Goal: Task Accomplishment & Management: Complete application form

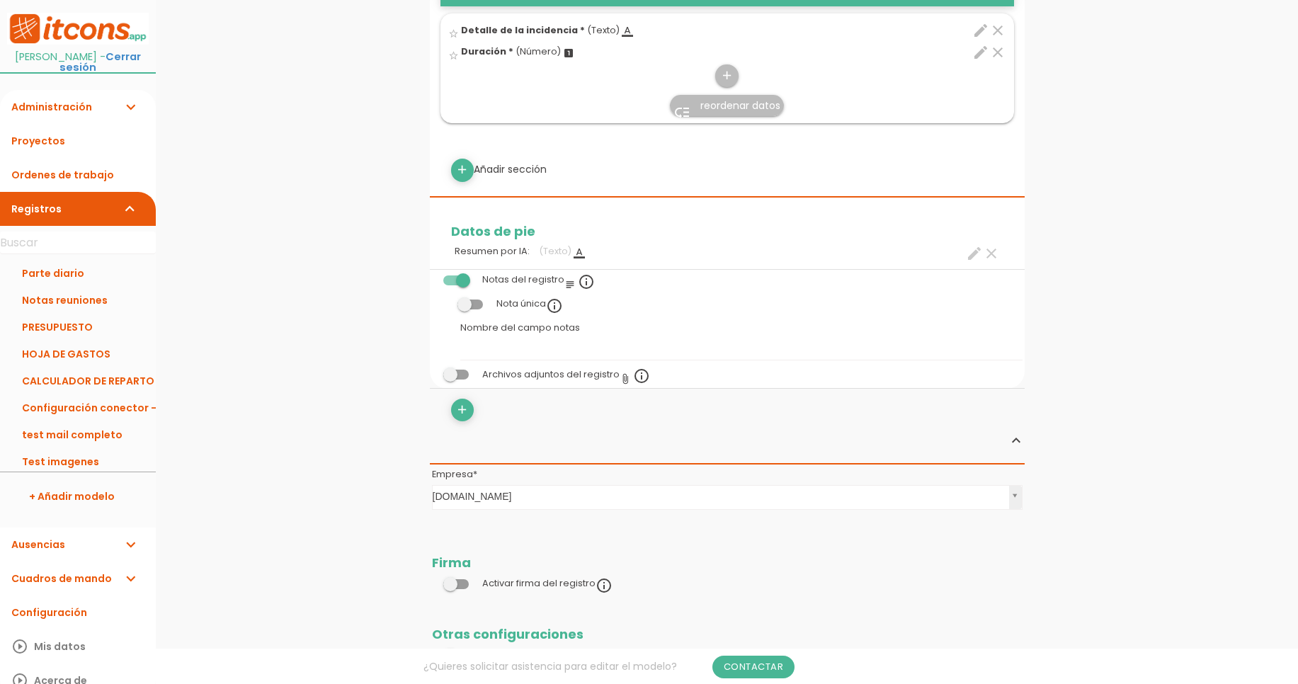
scroll to position [1388, 0]
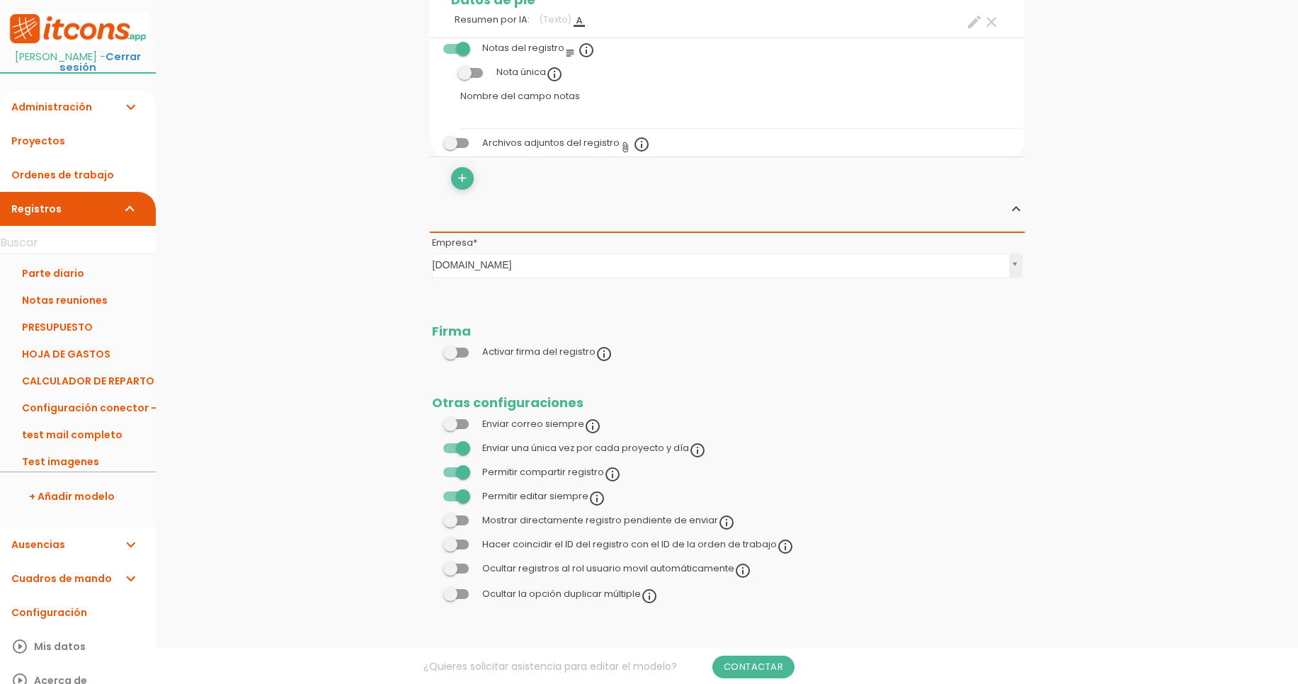
click at [460, 499] on span at bounding box center [455, 496] width 25 height 10
click at [432, 493] on input "checkbox" at bounding box center [432, 493] width 0 height 0
click at [704, 35] on link "Guardar" at bounding box center [691, 47] width 85 height 25
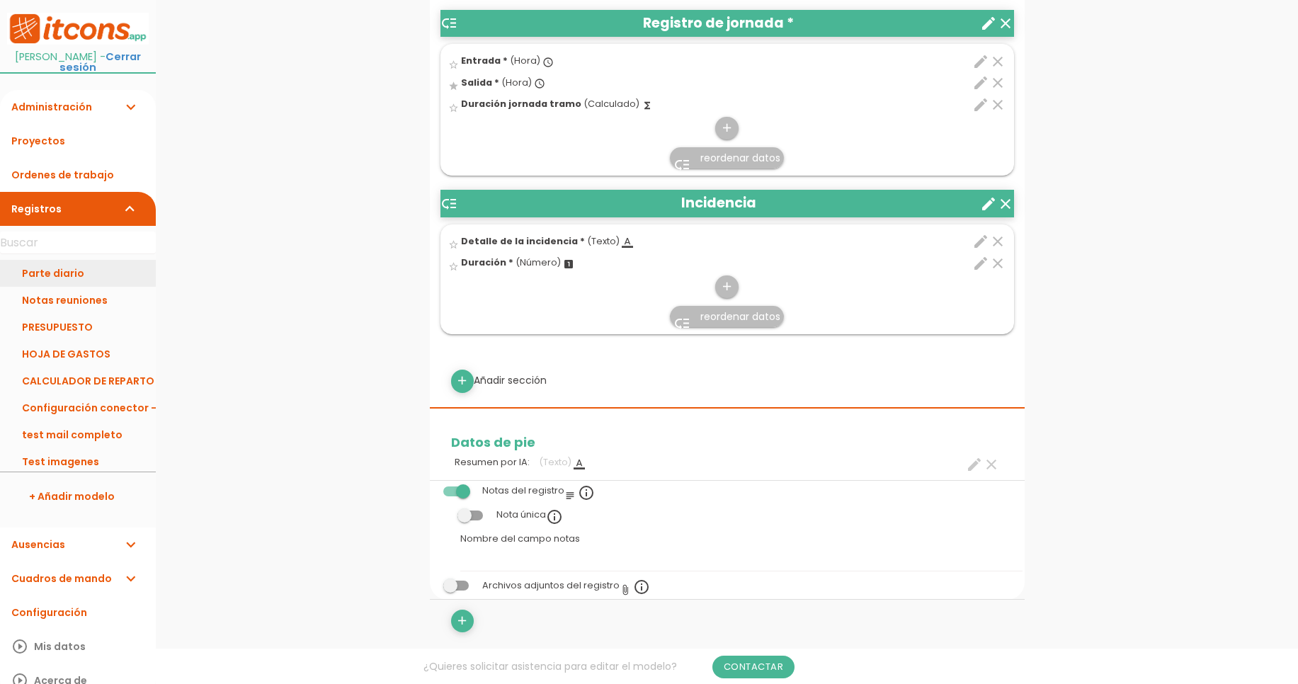
click at [72, 260] on link "Parte diario" at bounding box center [78, 273] width 156 height 27
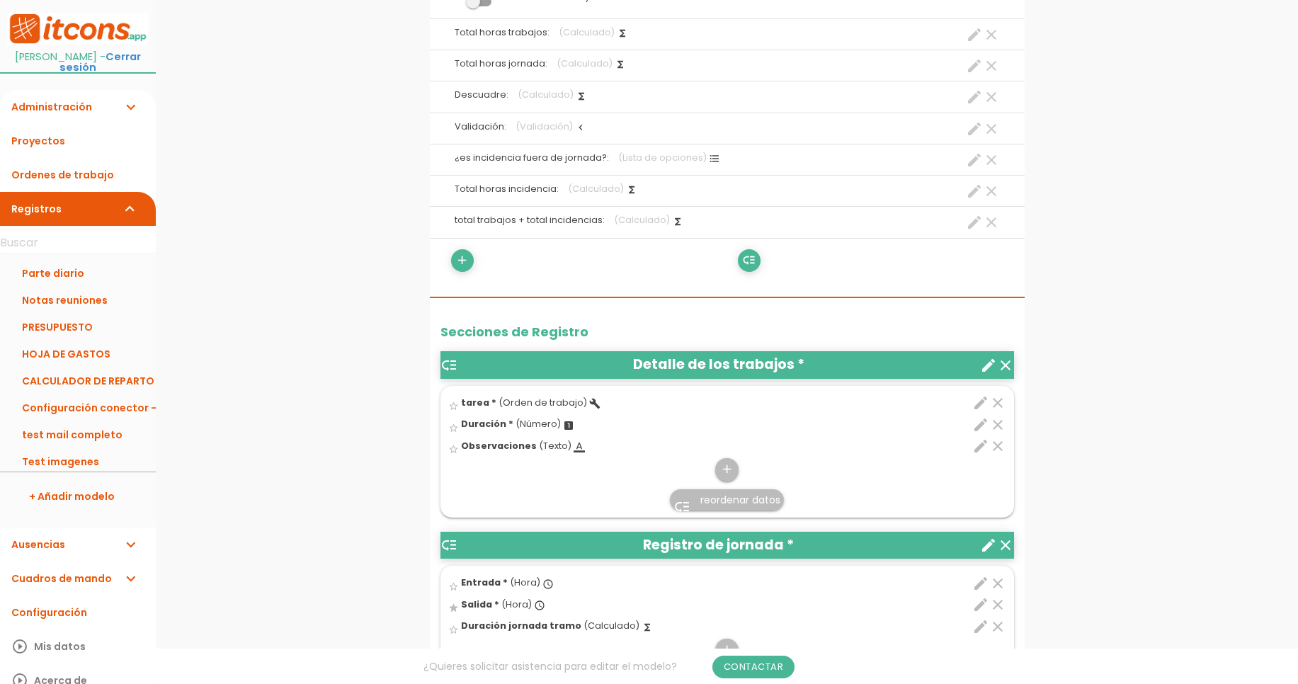
scroll to position [1388, 0]
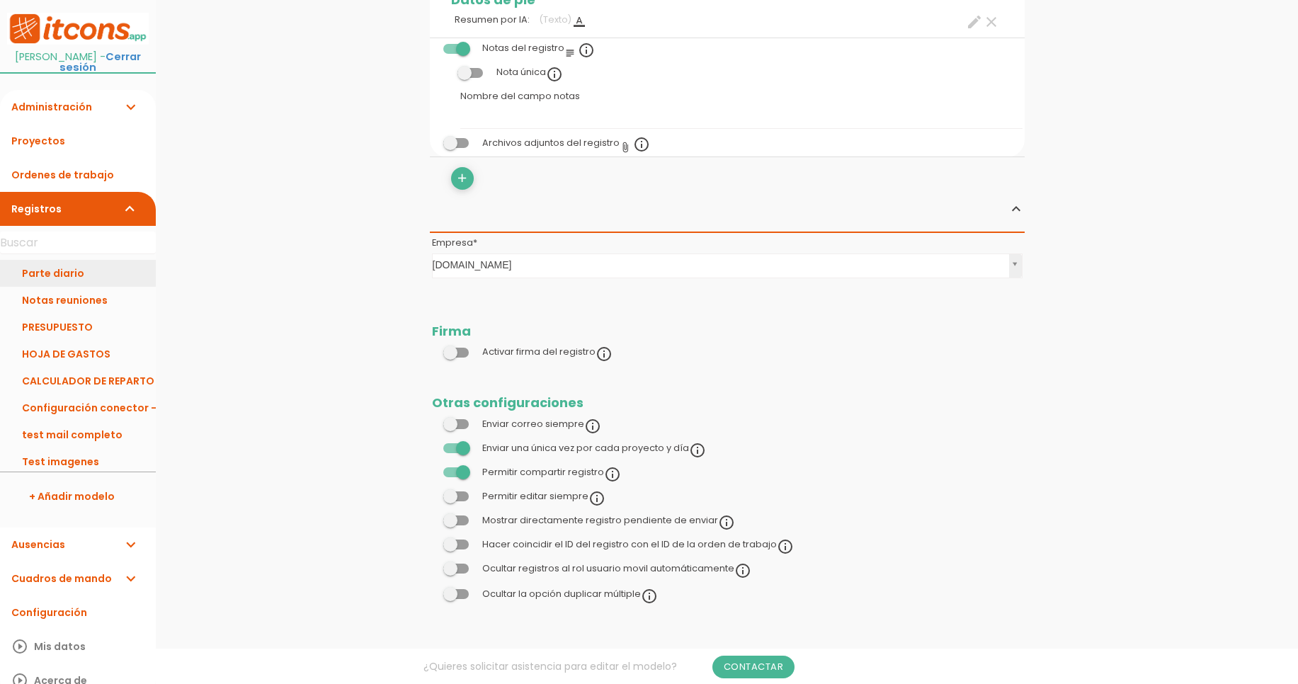
click at [77, 265] on link "Parte diario" at bounding box center [78, 273] width 156 height 27
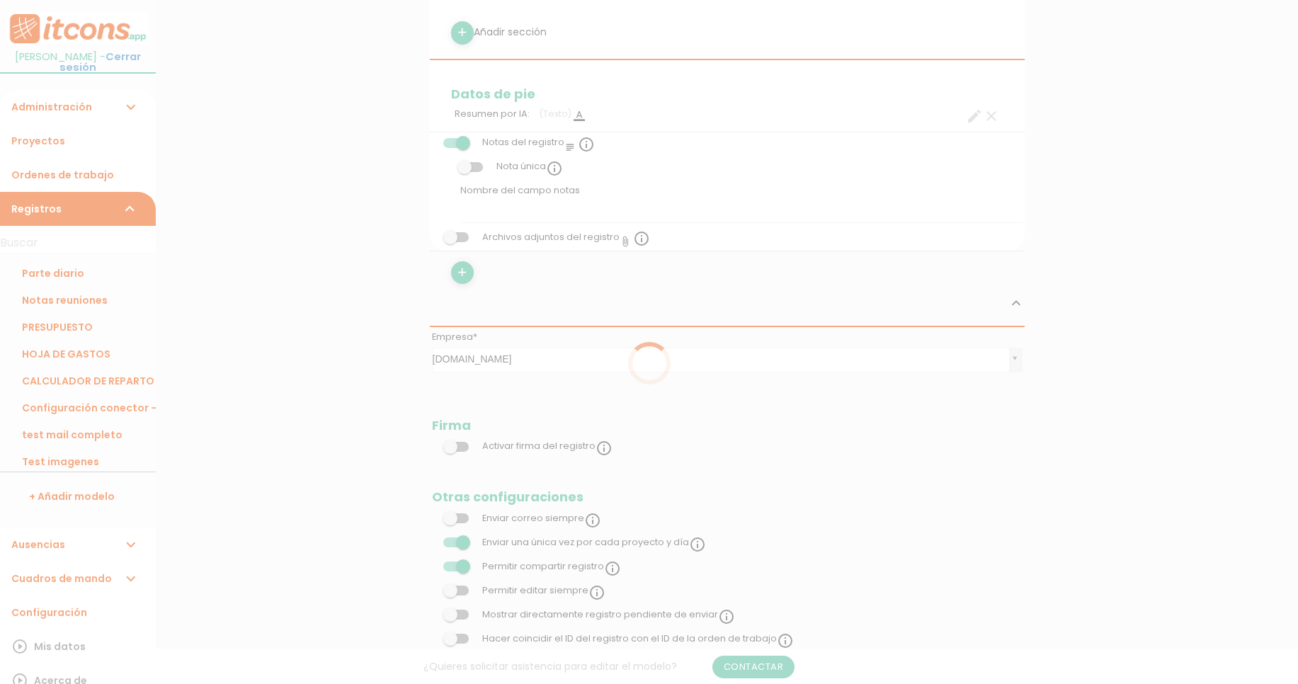
scroll to position [1388, 0]
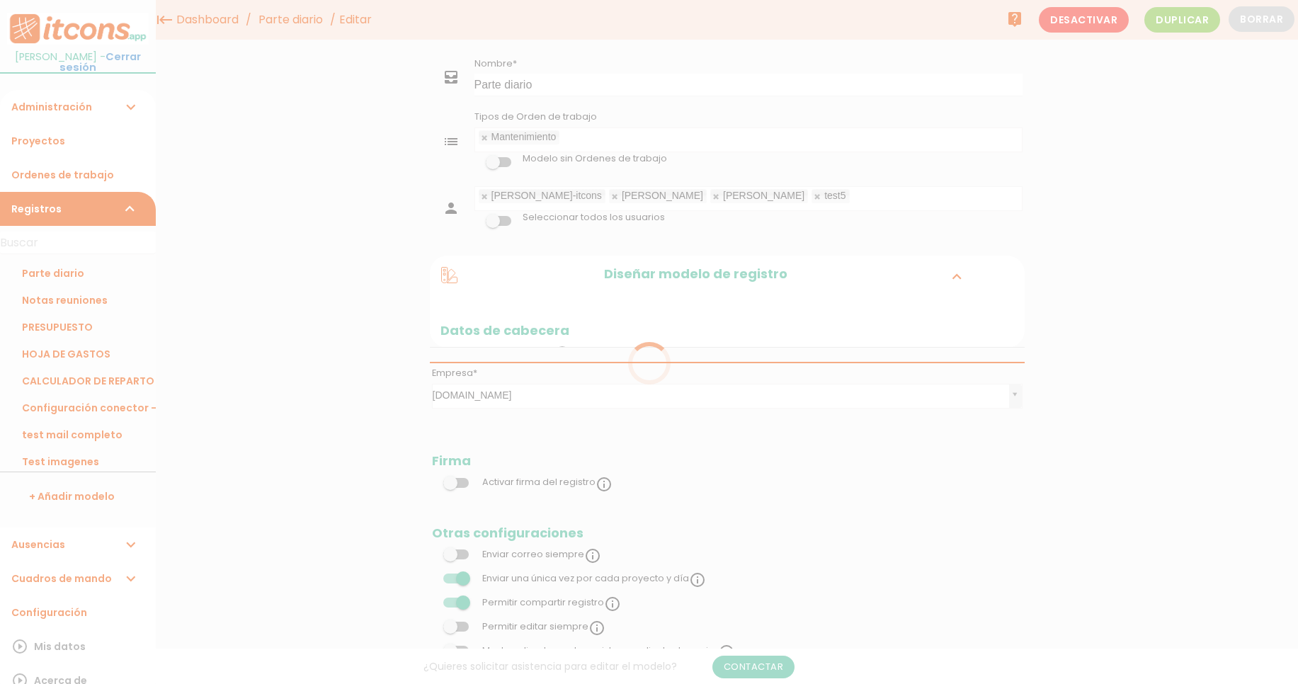
scroll to position [1388, 0]
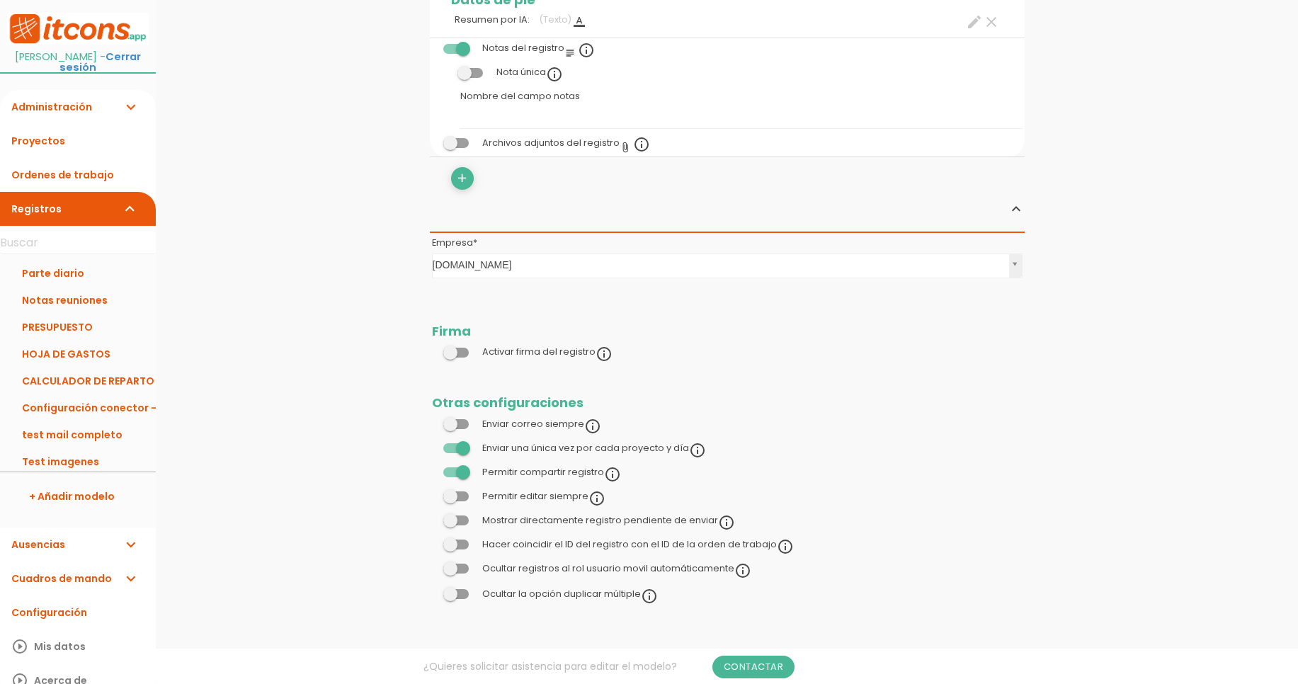
click at [457, 499] on span at bounding box center [455, 496] width 25 height 10
click at [432, 493] on input "checkbox" at bounding box center [432, 493] width 0 height 0
click at [690, 53] on link "Guardar" at bounding box center [691, 47] width 85 height 25
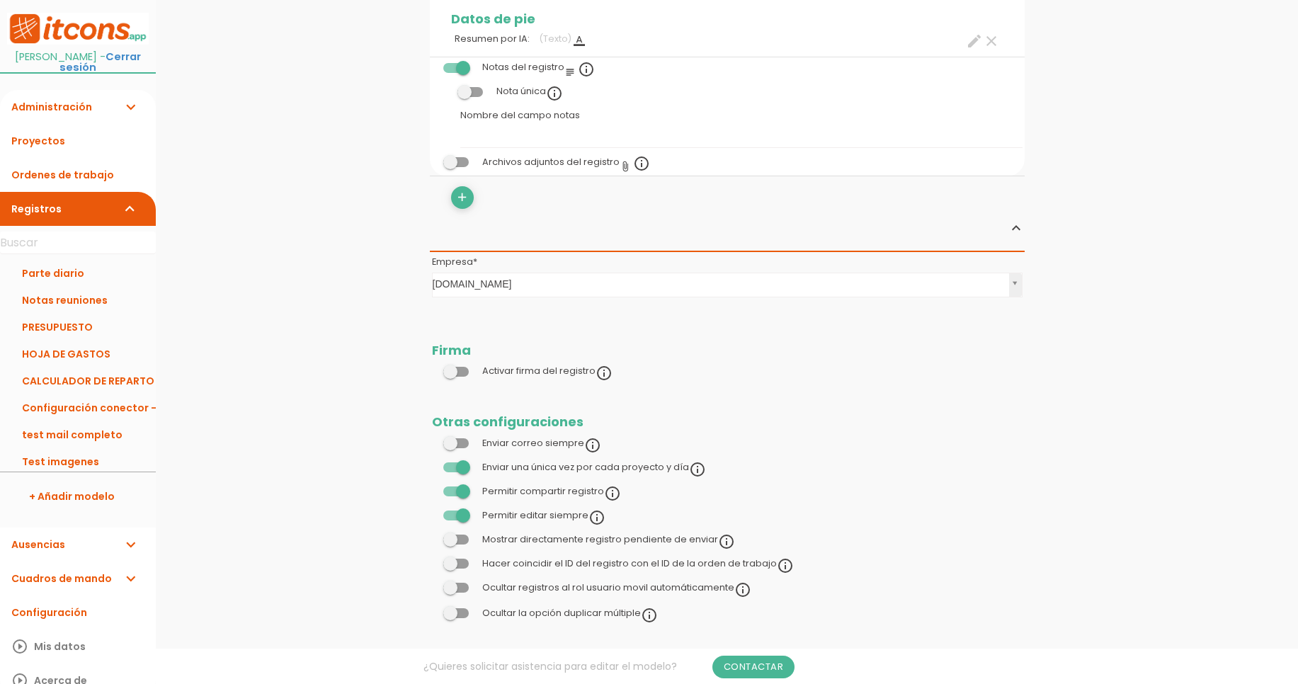
scroll to position [1388, 0]
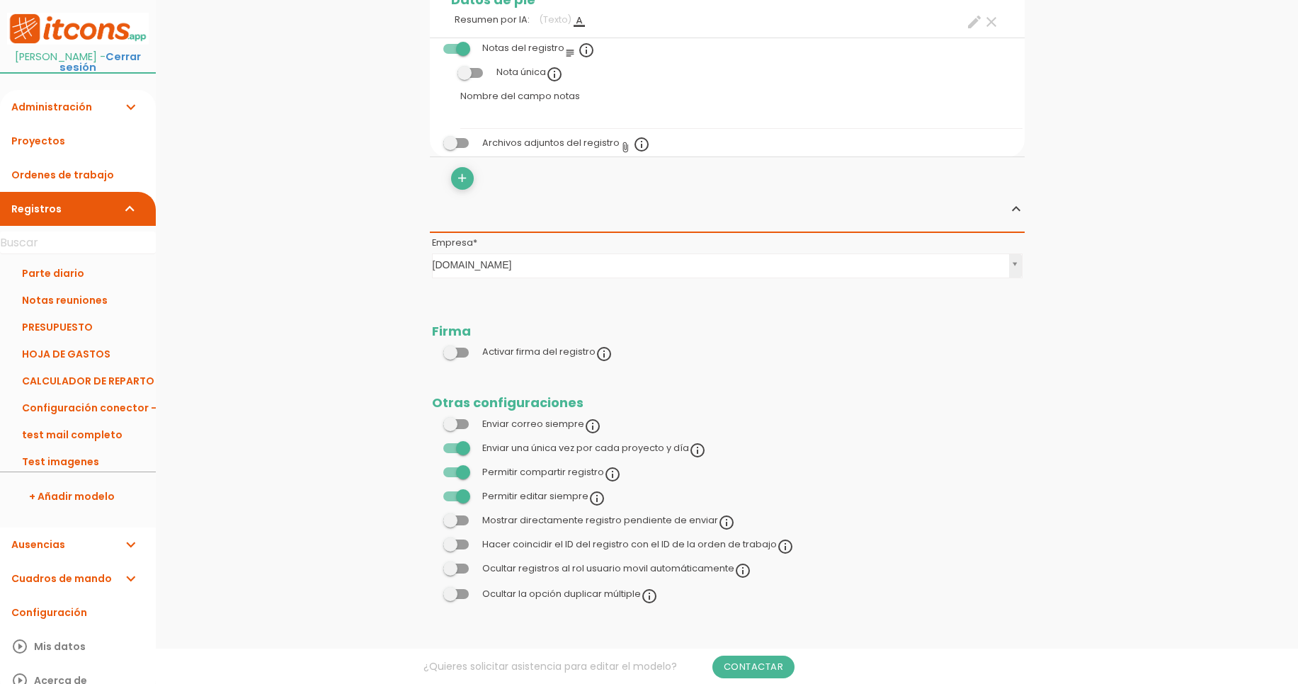
click at [457, 496] on div "Genera un link accesible externamente para consultar el registro" at bounding box center [613, 489] width 323 height 14
click at [464, 496] on span at bounding box center [455, 496] width 25 height 10
click at [432, 493] on input "checkbox" at bounding box center [432, 493] width 0 height 0
click at [691, 45] on link "Guardar" at bounding box center [691, 47] width 85 height 25
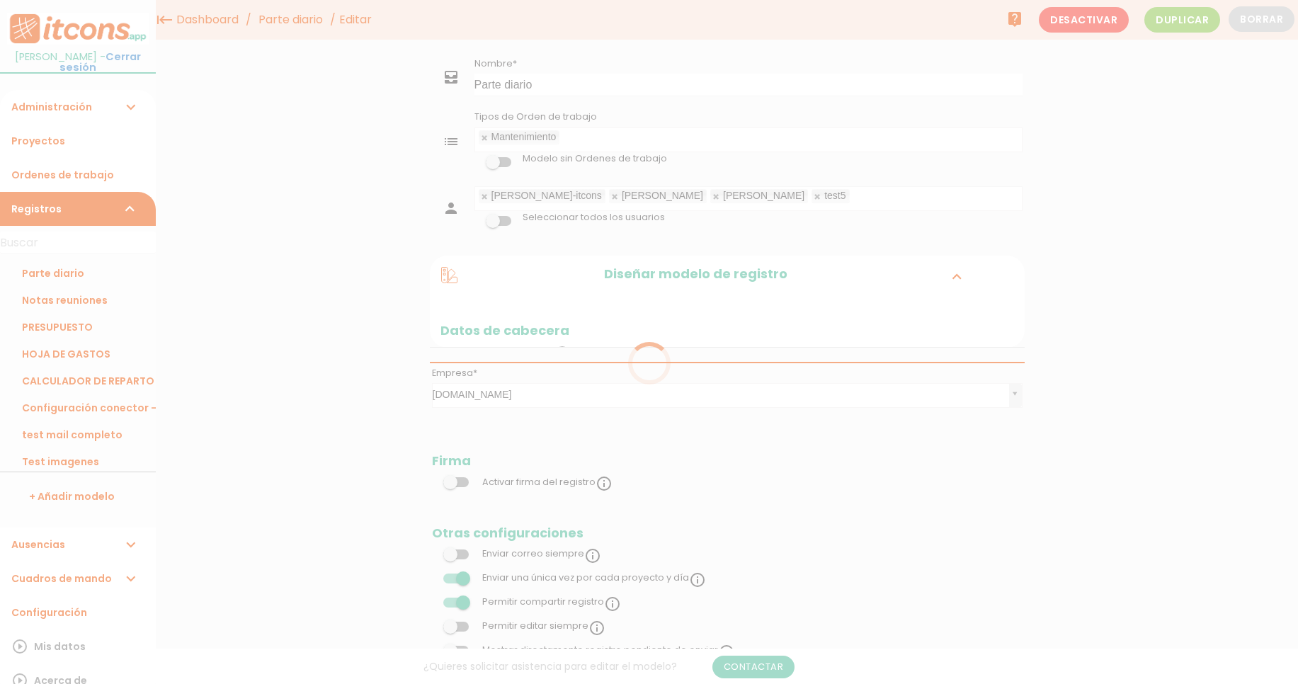
scroll to position [1385, 0]
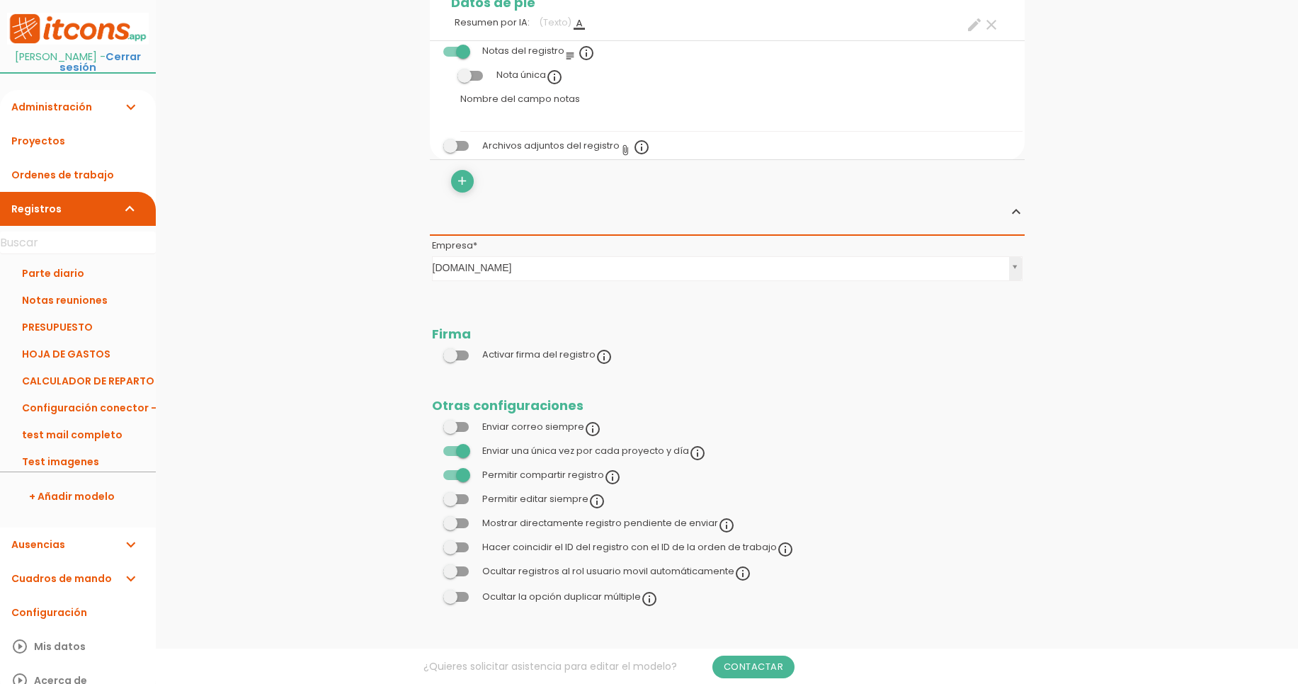
click at [463, 503] on span at bounding box center [455, 499] width 25 height 10
click at [432, 496] on input "checkbox" at bounding box center [432, 496] width 0 height 0
click at [714, 50] on link "Guardar" at bounding box center [691, 47] width 85 height 25
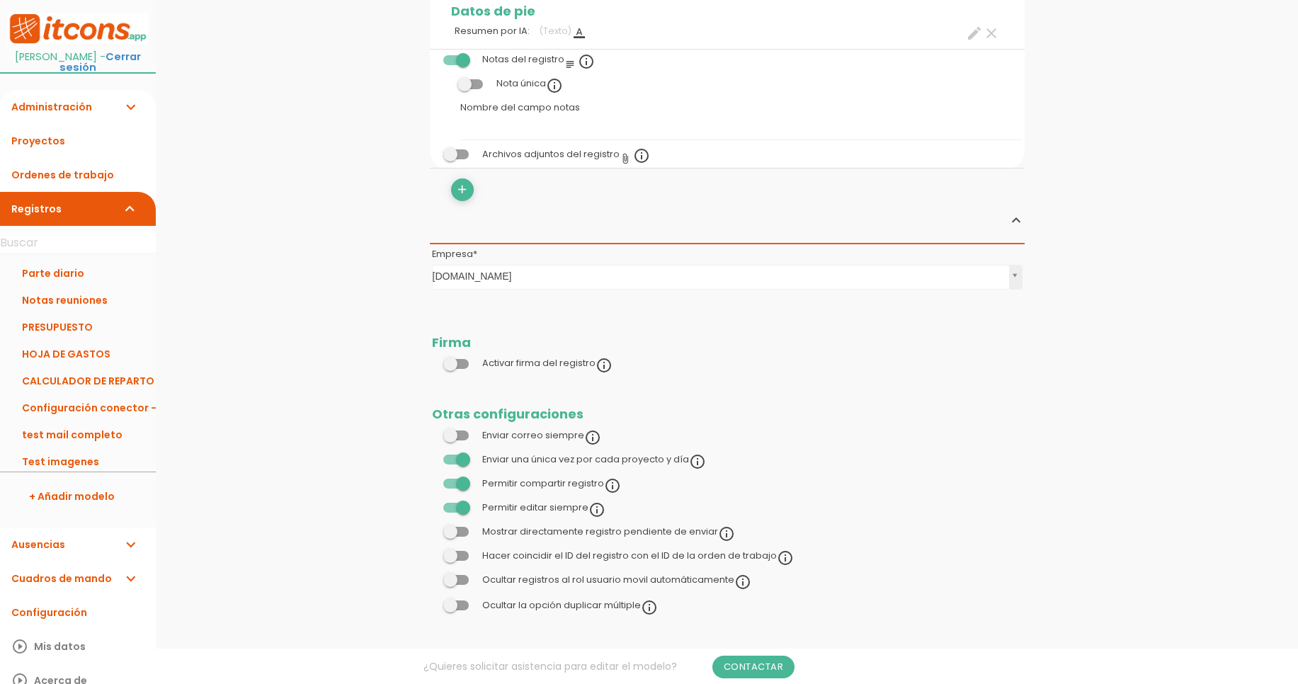
scroll to position [1388, 0]
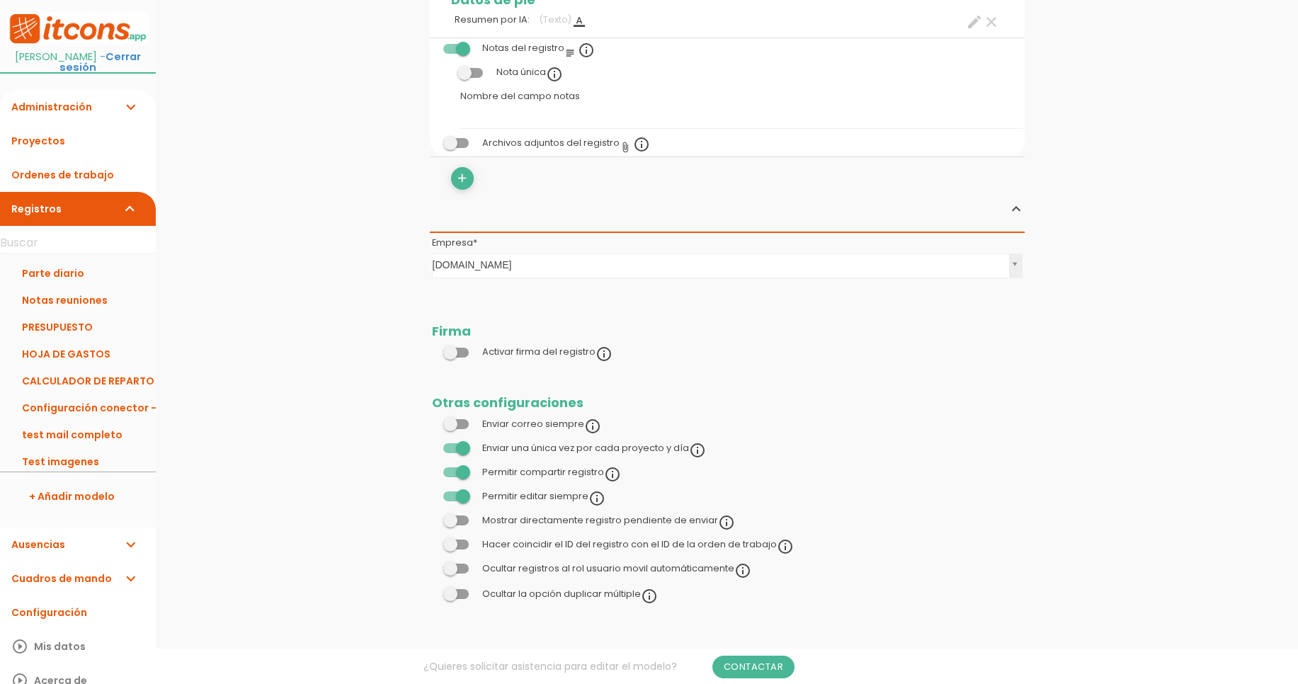
click at [461, 501] on span at bounding box center [455, 496] width 25 height 10
click at [432, 493] on input "checkbox" at bounding box center [432, 493] width 0 height 0
click at [707, 53] on link "Guardar" at bounding box center [691, 47] width 85 height 25
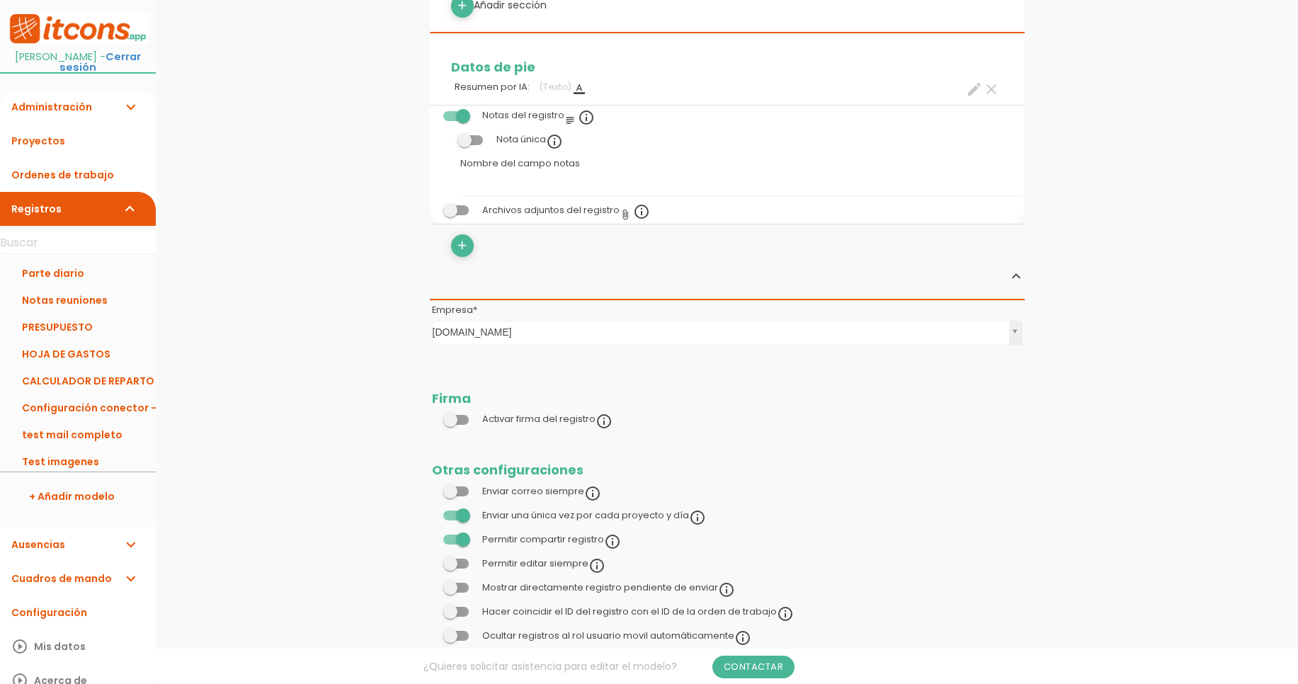
click at [110, 55] on link "Cerrar sesión" at bounding box center [99, 62] width 81 height 25
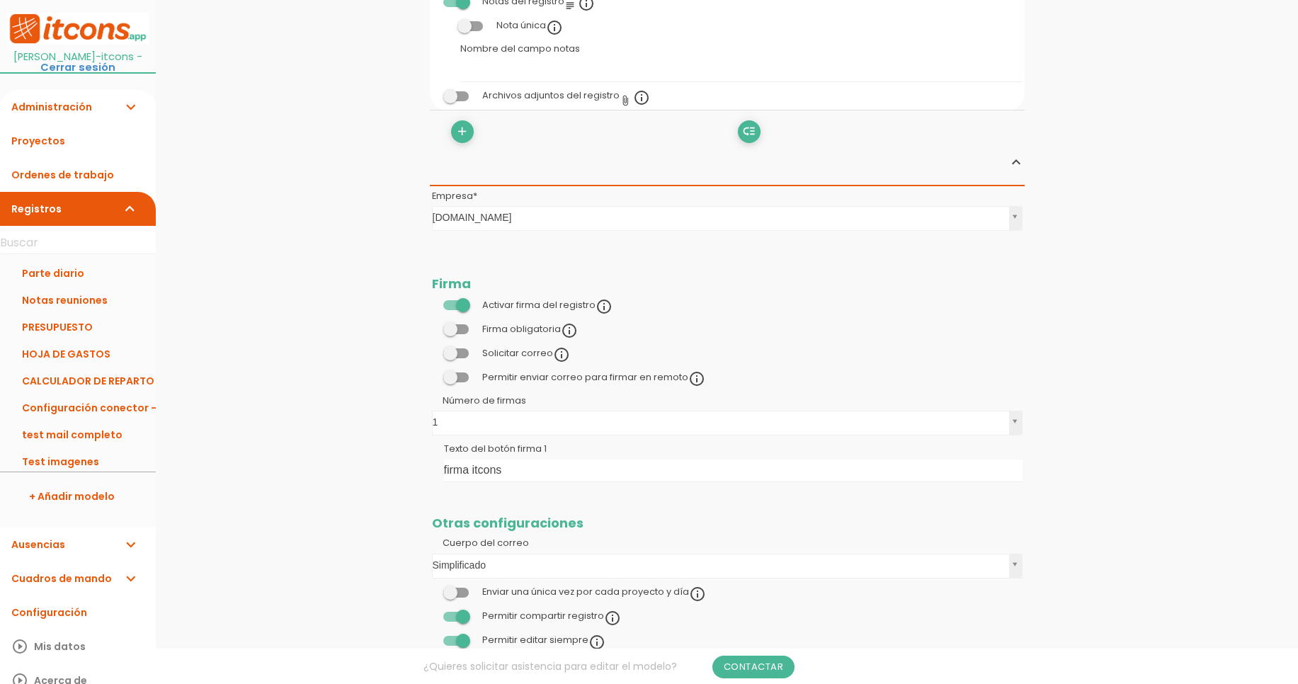
scroll to position [1750, 0]
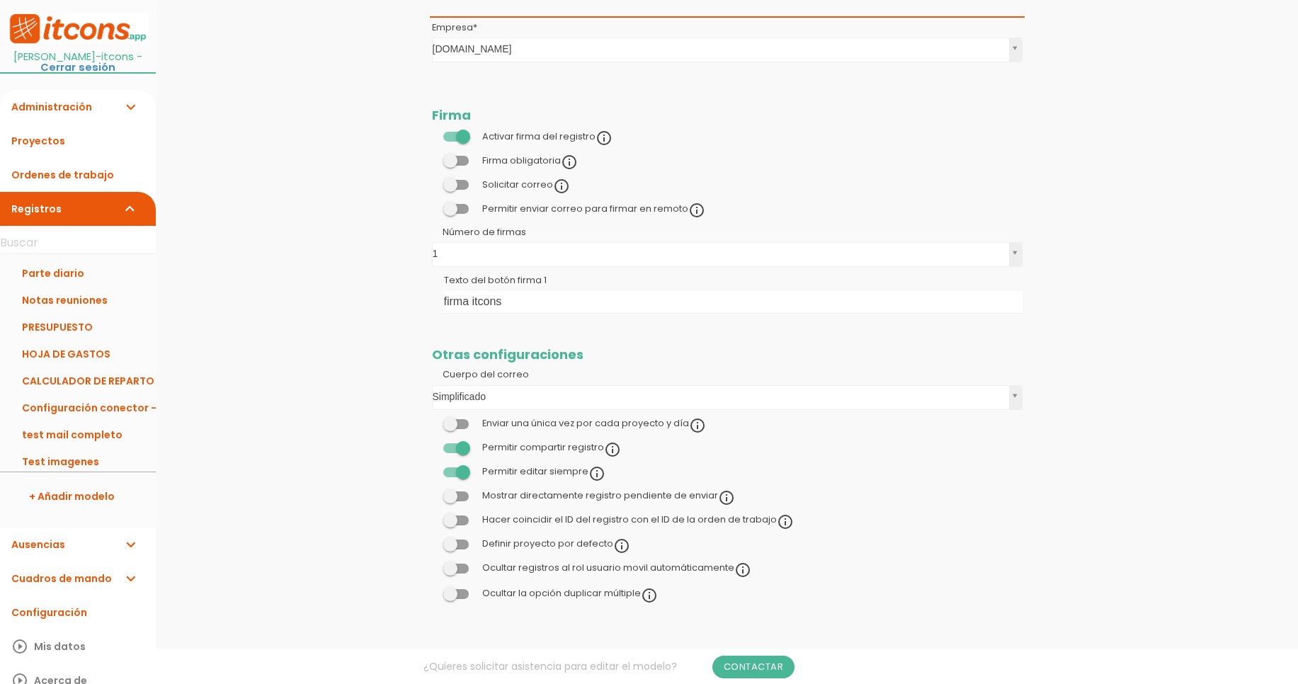
click at [465, 474] on span at bounding box center [455, 472] width 25 height 10
click at [432, 468] on input "checkbox" at bounding box center [432, 468] width 0 height 0
click at [679, 55] on link "Guardar" at bounding box center [691, 47] width 85 height 25
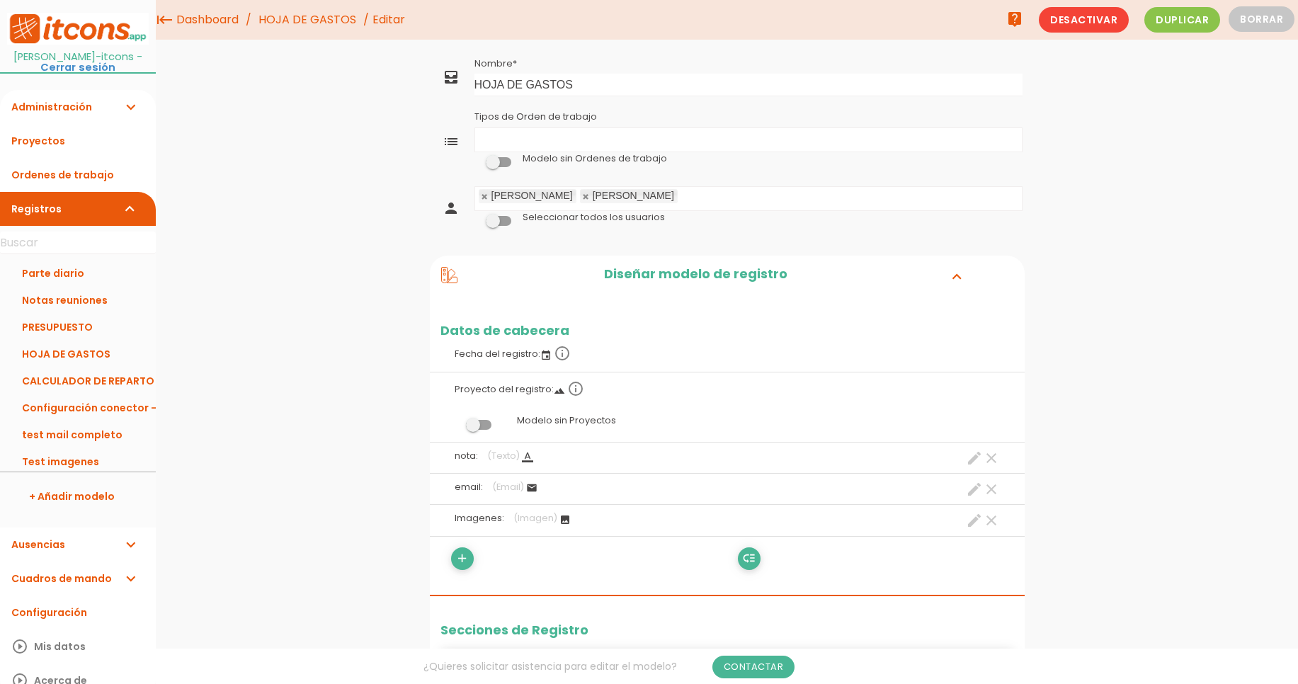
scroll to position [1749, 0]
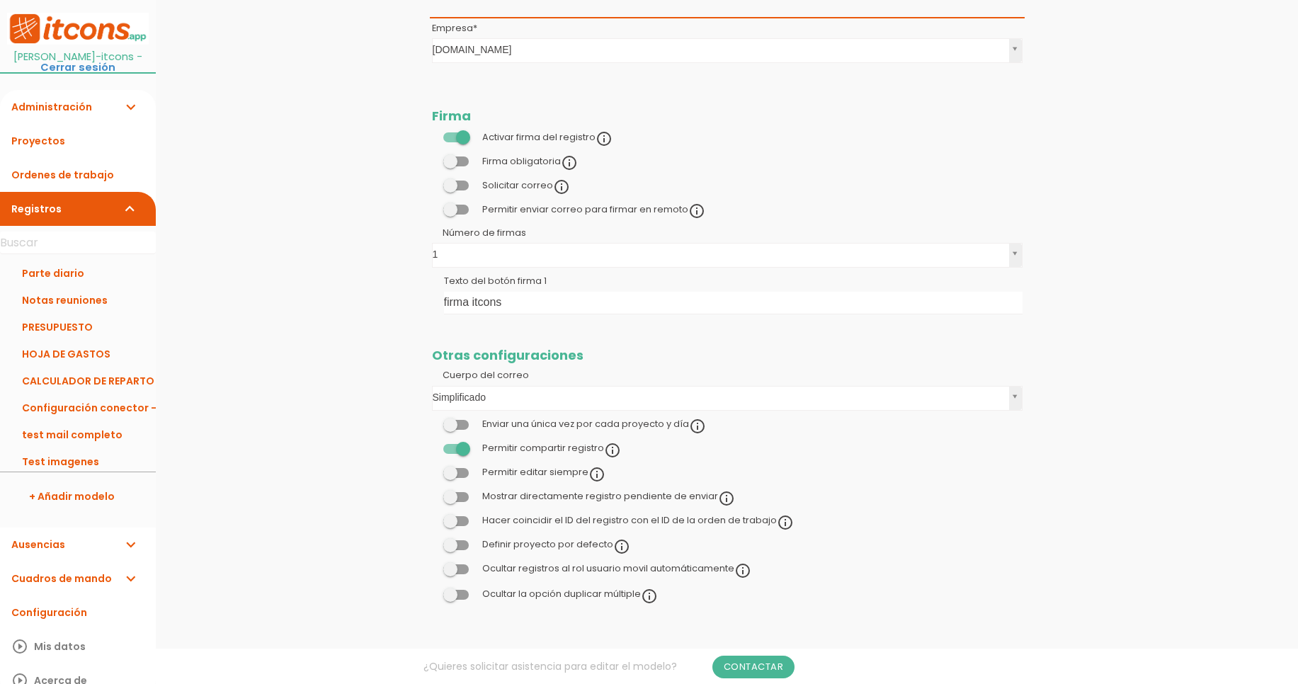
click at [115, 62] on link "Cerrar sesión" at bounding box center [77, 67] width 75 height 14
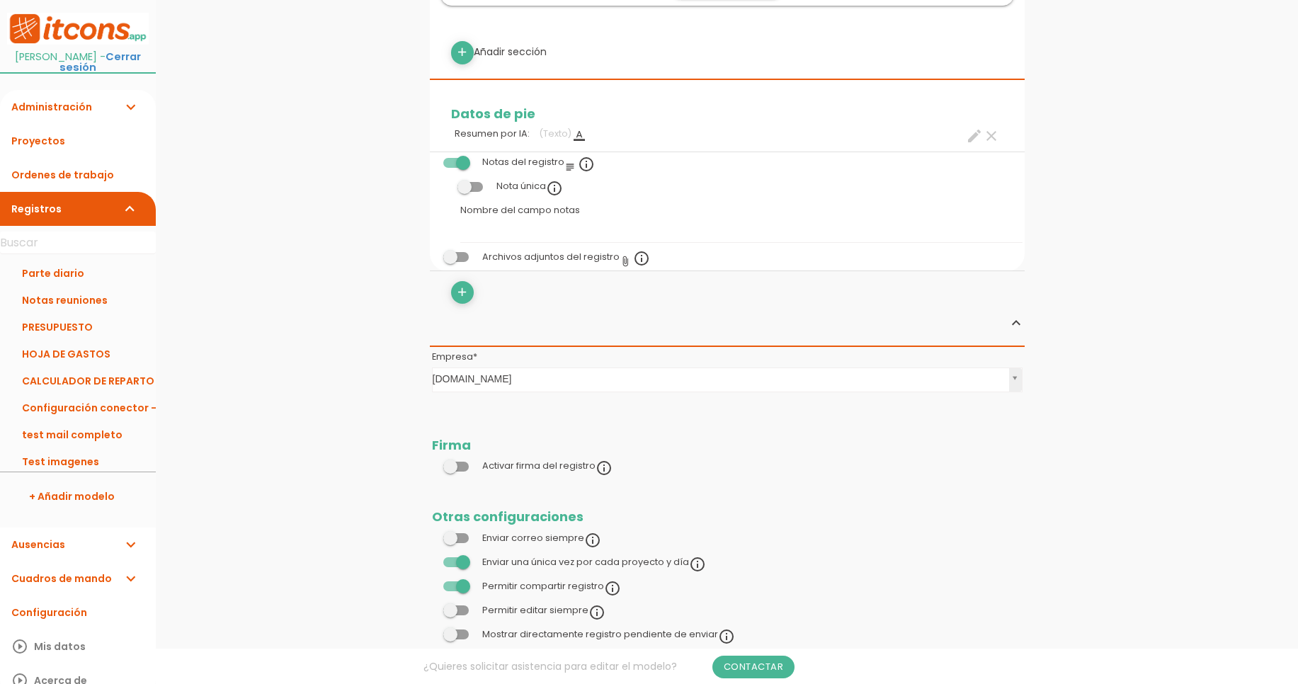
scroll to position [1388, 0]
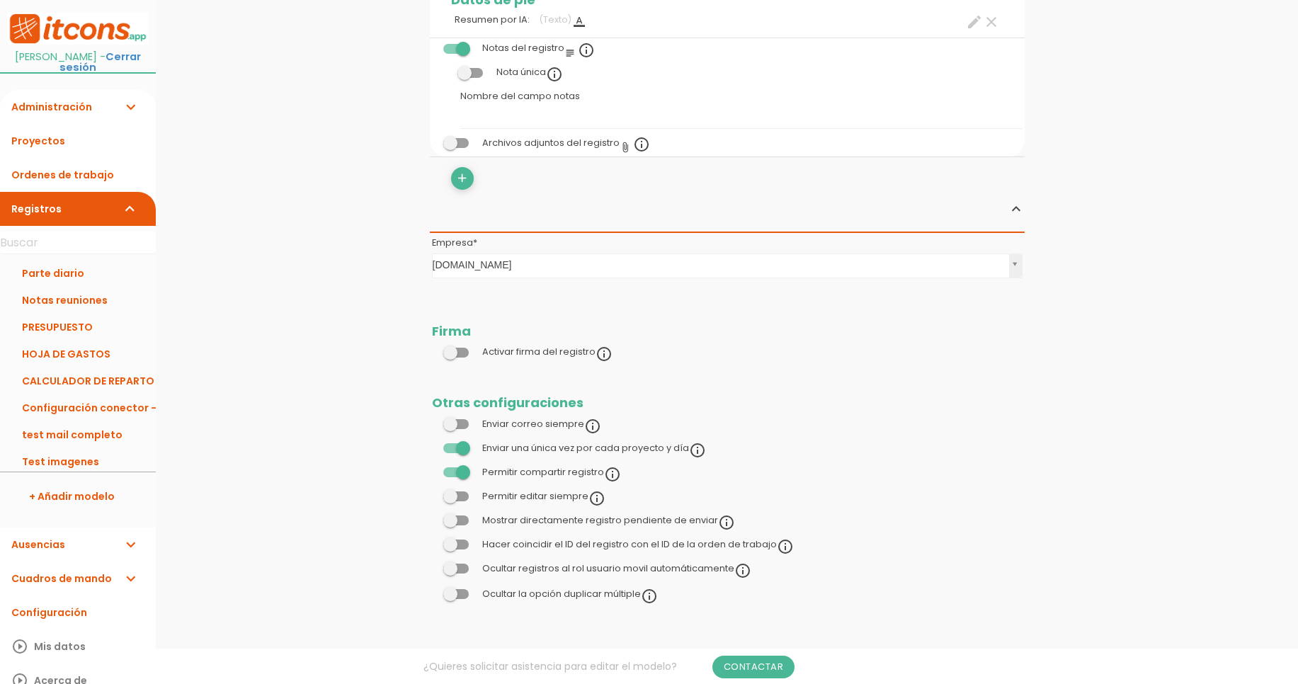
click at [459, 494] on span at bounding box center [455, 496] width 25 height 10
click at [432, 493] on input "checkbox" at bounding box center [432, 493] width 0 height 0
click at [699, 44] on link "Guardar" at bounding box center [691, 47] width 85 height 25
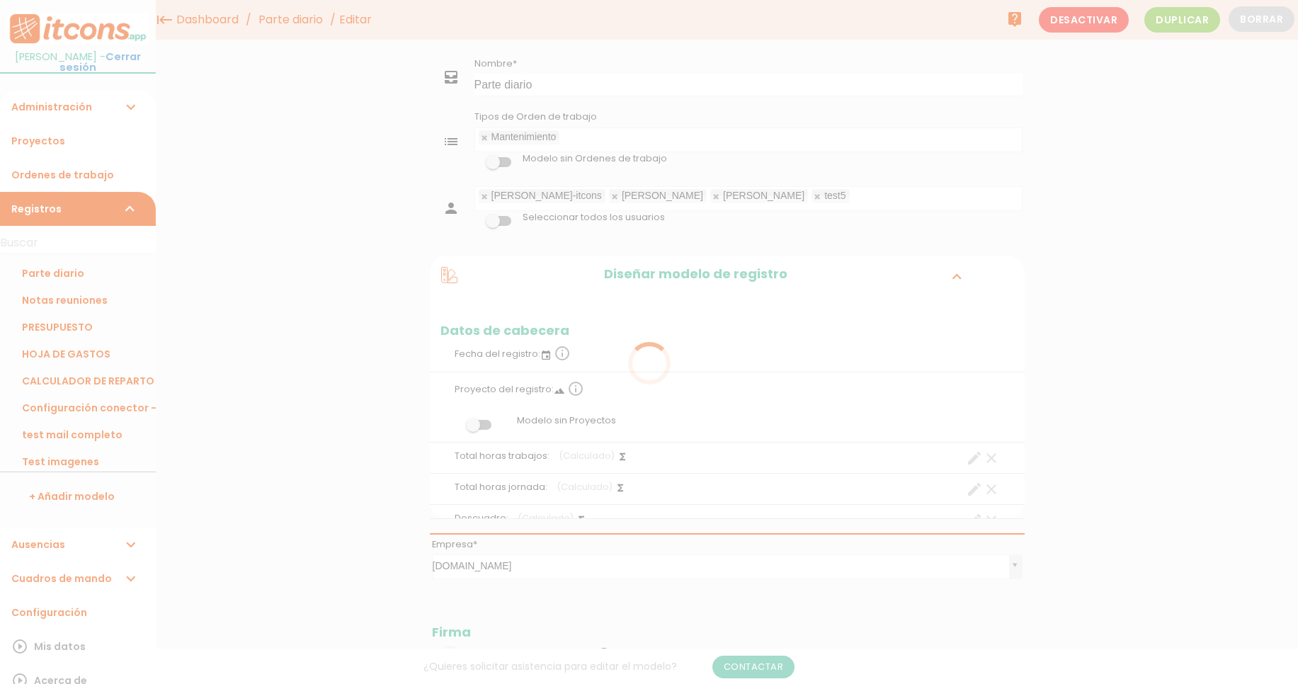
scroll to position [1388, 0]
